Goal: Find specific fact: Find contact information

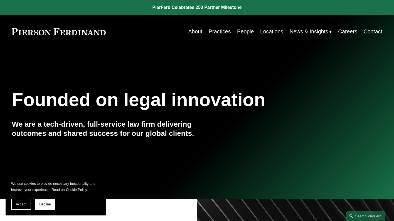
click at [264, 31] on link "Locations" at bounding box center [271, 31] width 23 height 11
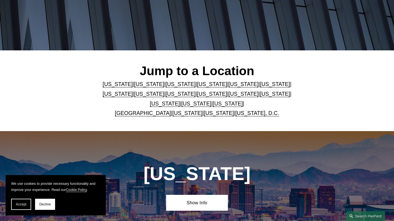
scroll to position [111, 0]
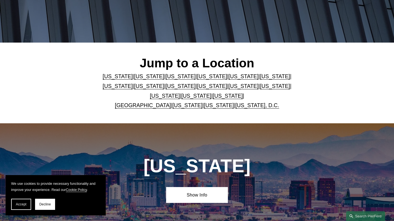
click at [210, 108] on link "[US_STATE]" at bounding box center [219, 105] width 30 height 6
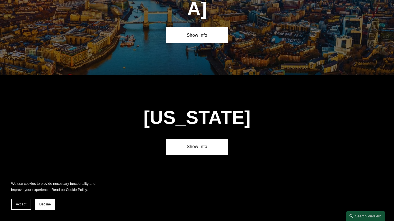
scroll to position [2148, 0]
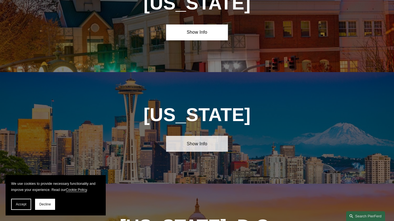
click at [203, 136] on link "Show Info" at bounding box center [197, 144] width 62 height 16
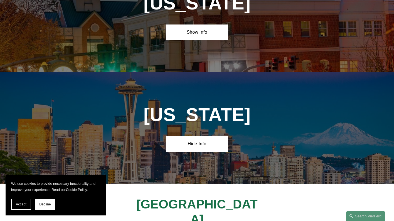
drag, startPoint x: 139, startPoint y: 157, endPoint x: 227, endPoint y: 171, distance: 88.4
copy h4 "[STREET_ADDRESS]"
